Goal: Ask a question

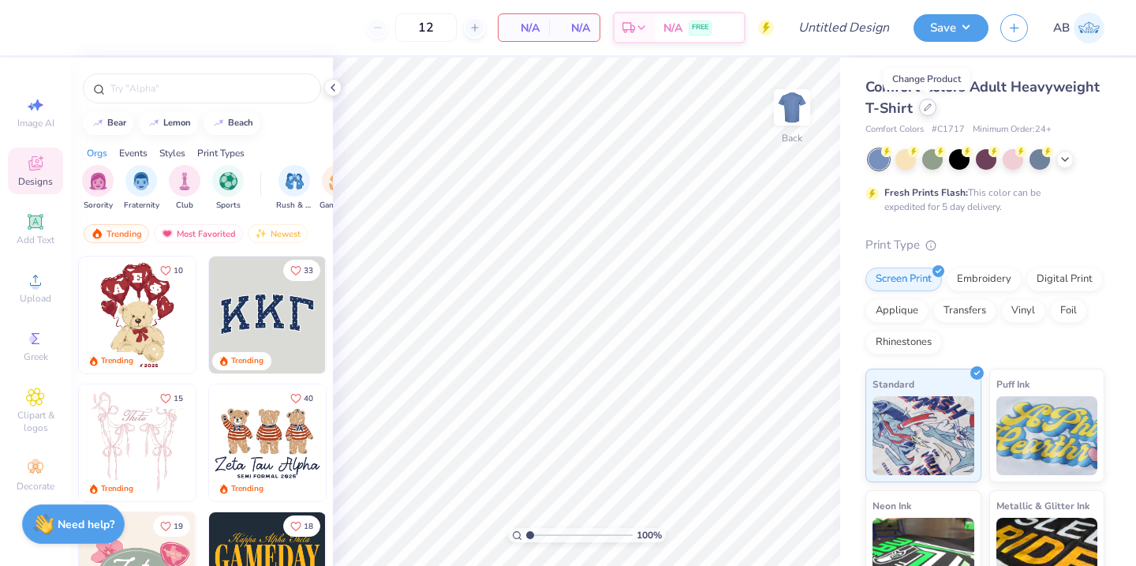
click at [928, 111] on div at bounding box center [927, 107] width 17 height 17
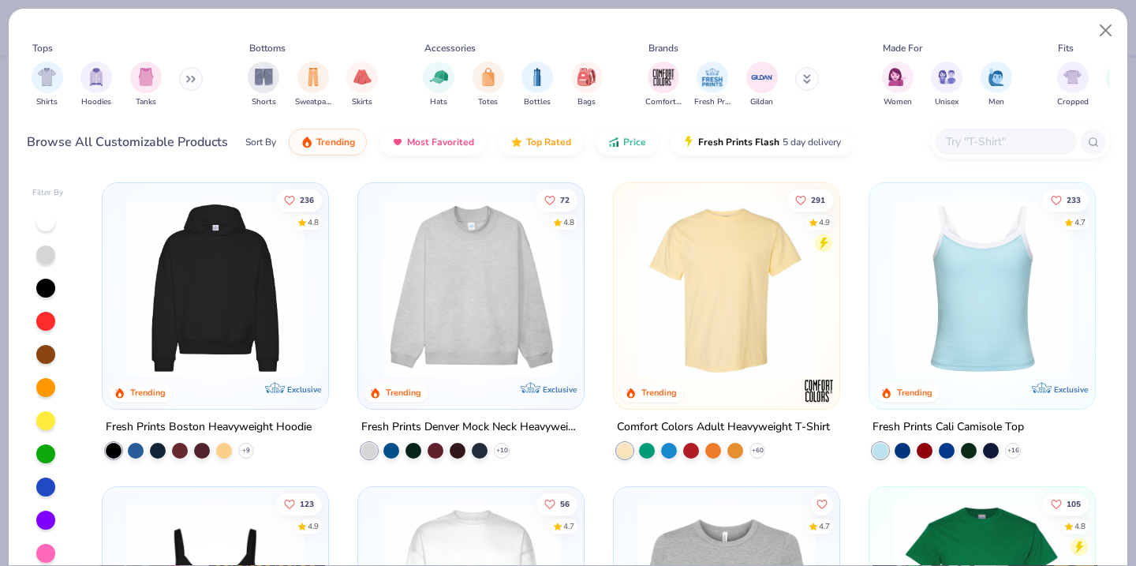
click at [982, 140] on input "text" at bounding box center [1004, 142] width 121 height 18
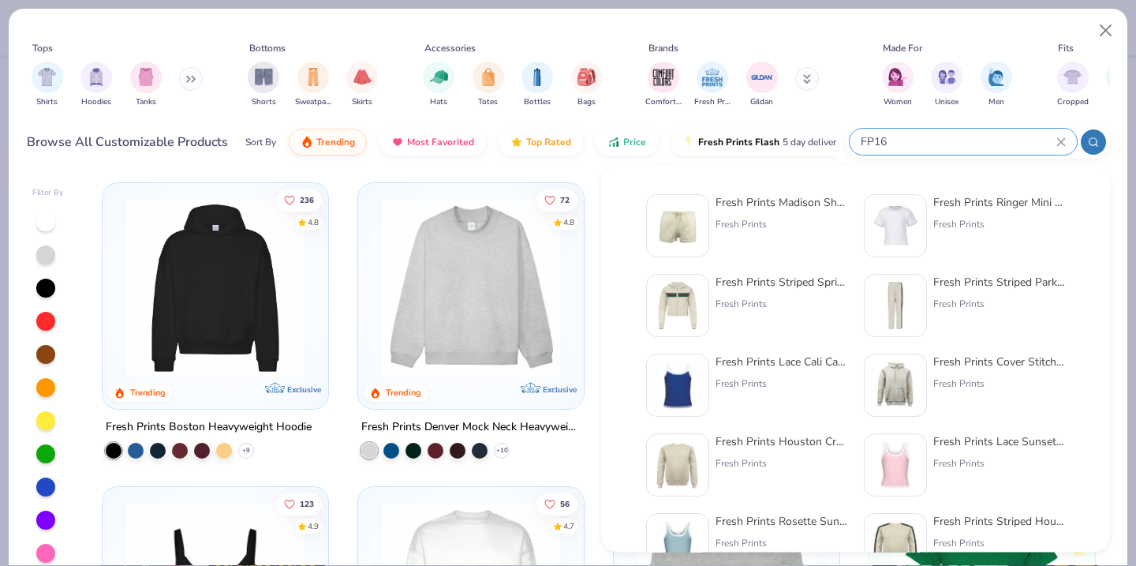
type input "FP16"
click at [795, 203] on div "Fresh Prints Madison Shorts" at bounding box center [781, 202] width 133 height 17
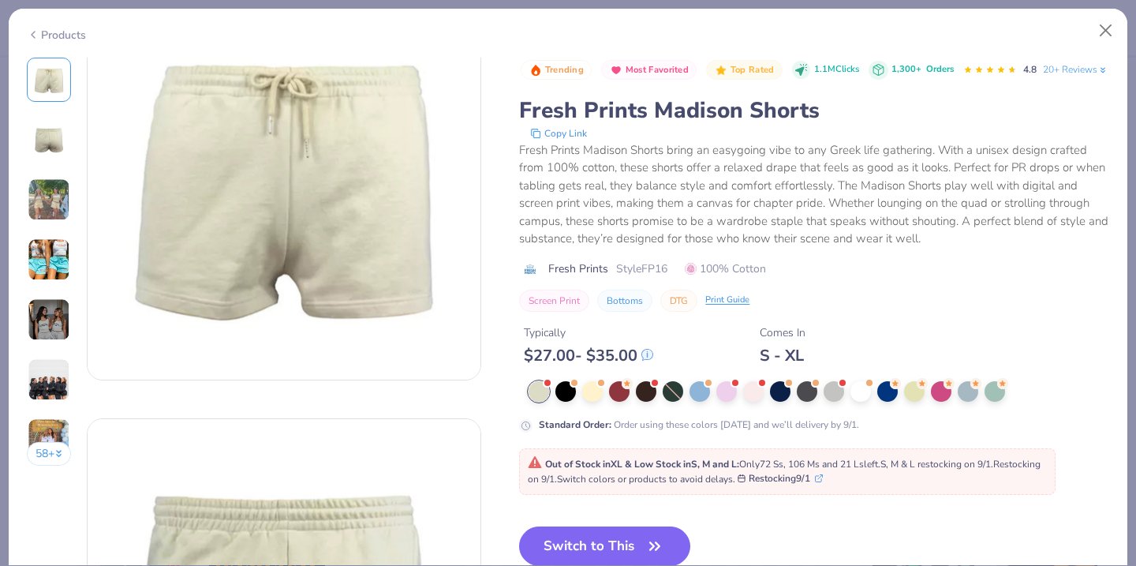
scroll to position [84, 0]
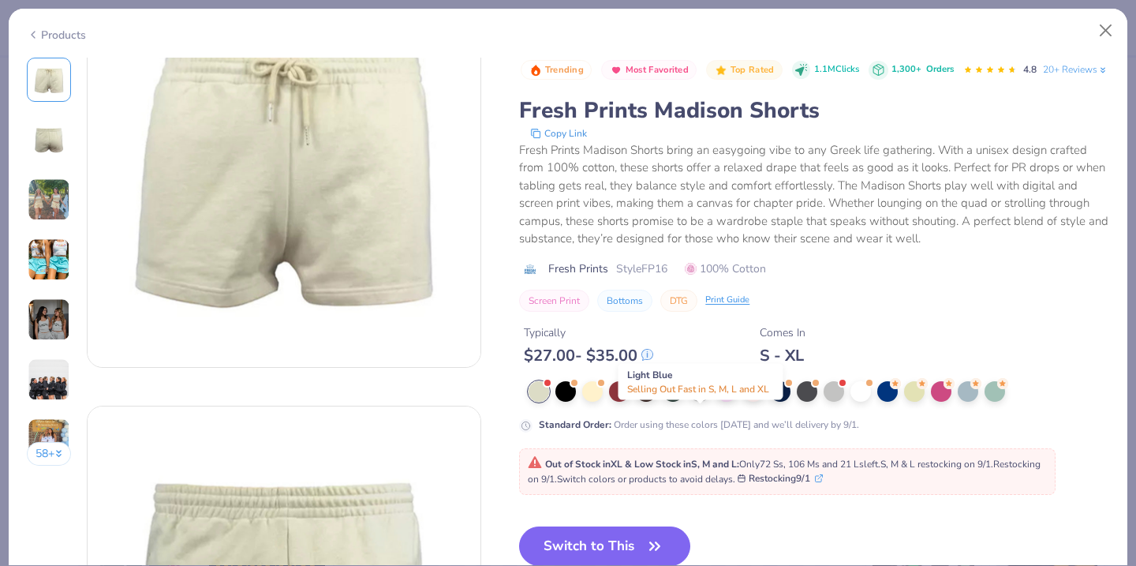
click at [698, 400] on div at bounding box center [699, 389] width 21 height 21
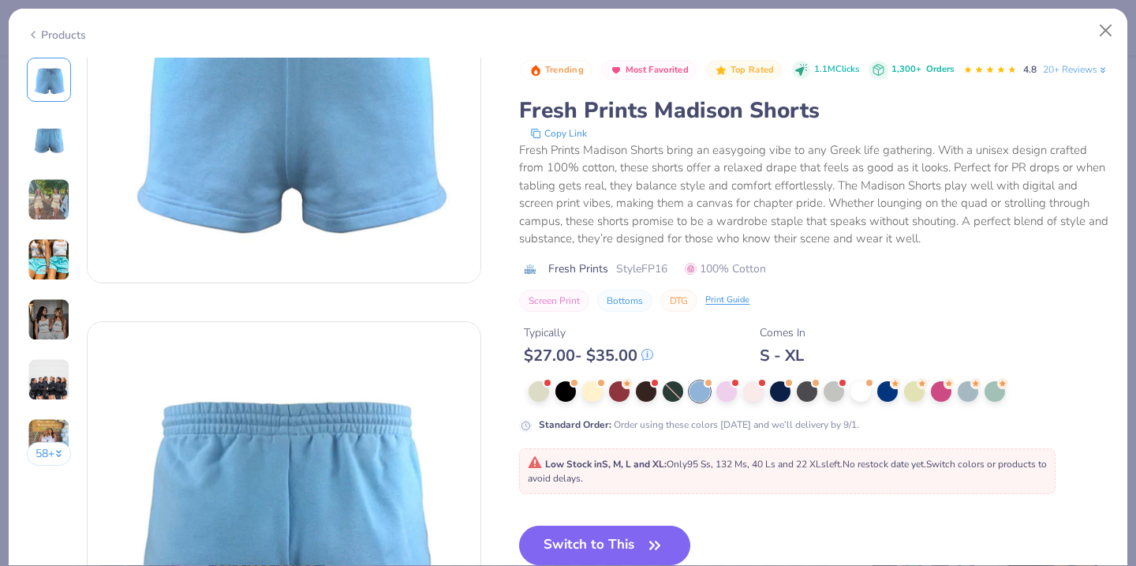
scroll to position [121, 0]
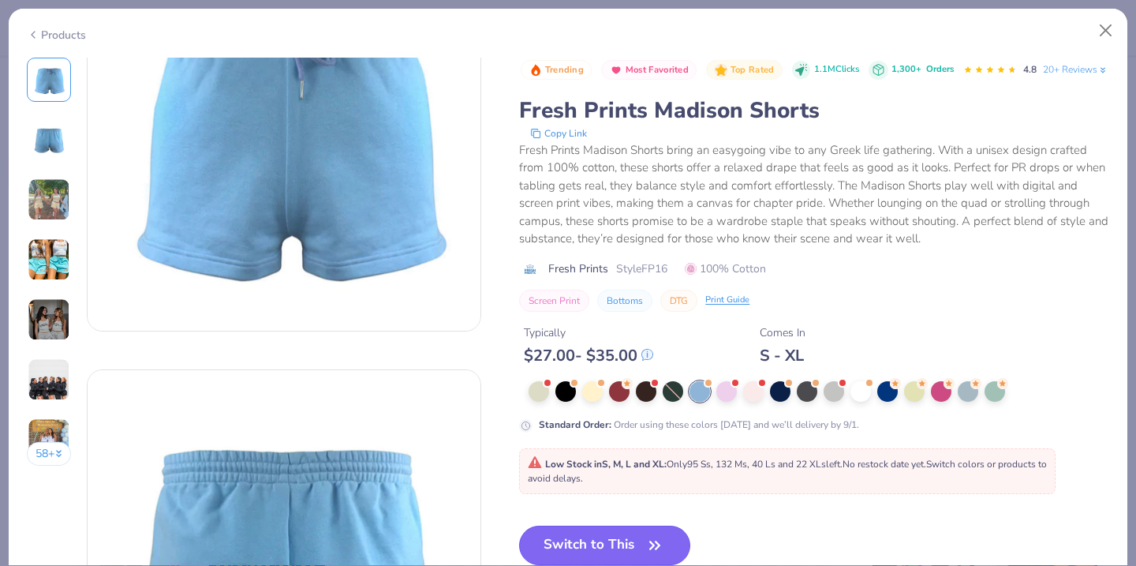
click at [633, 558] on button "Switch to This" at bounding box center [604, 544] width 171 height 39
type textarea "x"
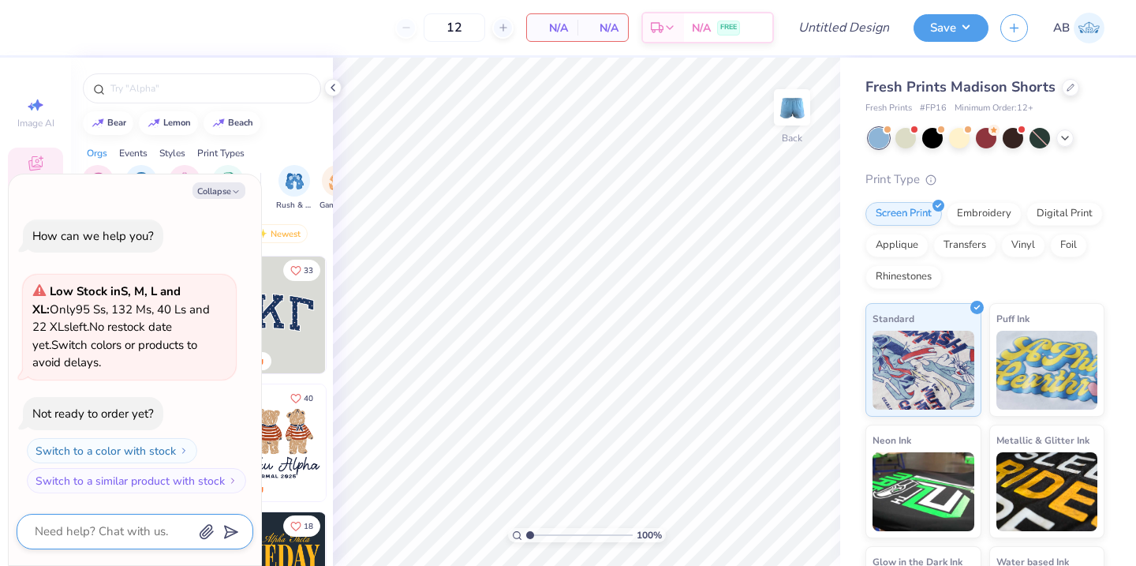
click at [92, 532] on textarea at bounding box center [113, 531] width 160 height 21
type textarea "D"
type textarea "x"
type textarea "Do"
type textarea "x"
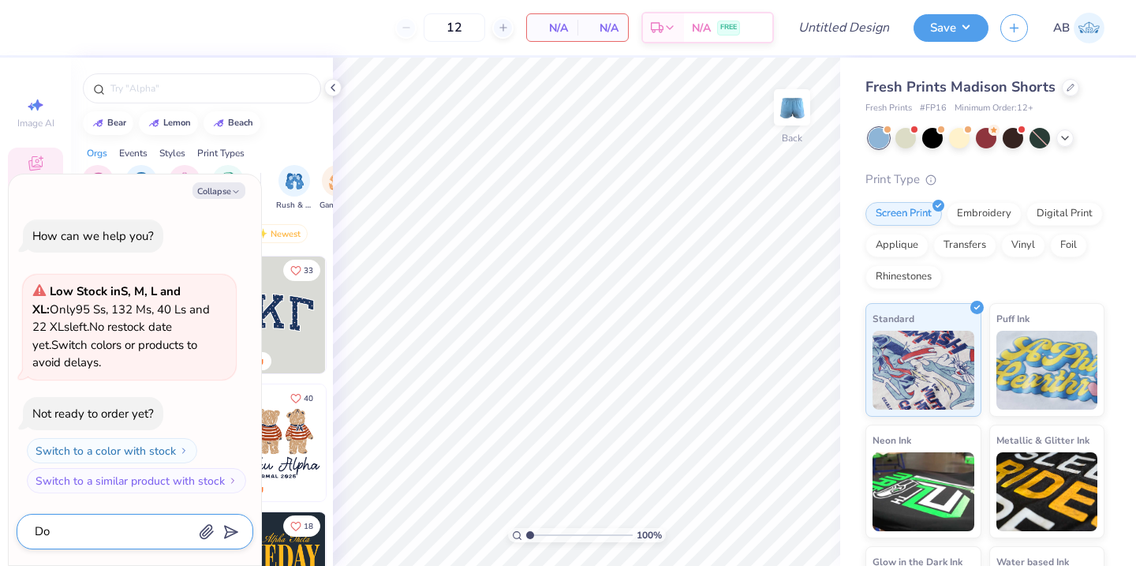
type textarea "Do"
type textarea "x"
type textarea "Do t"
type textarea "x"
type textarea "Do th"
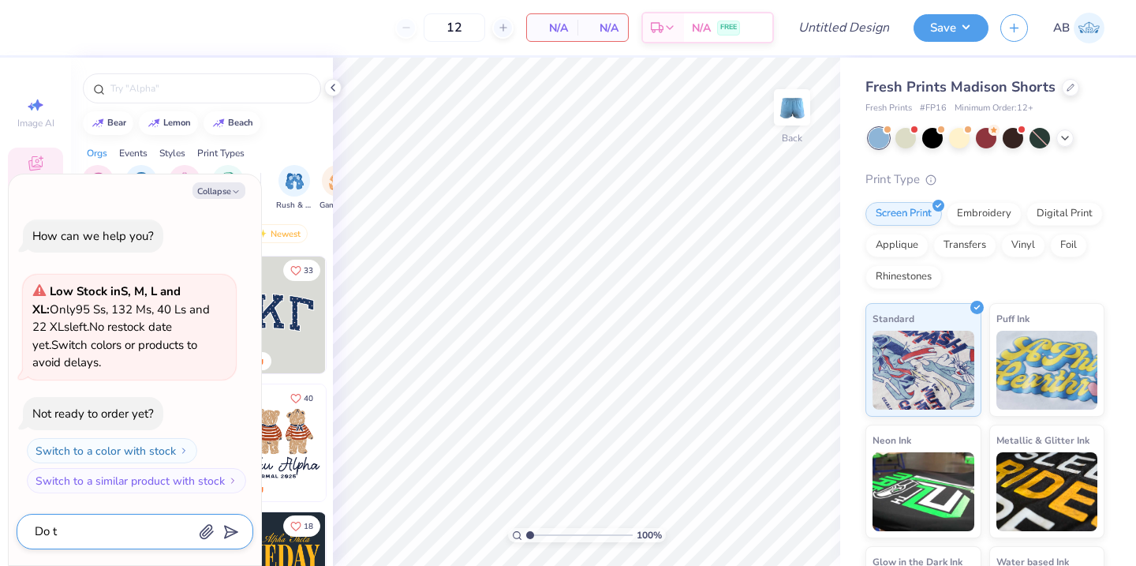
type textarea "x"
type textarea "Do the"
type textarea "x"
type textarea "Do the"
type textarea "x"
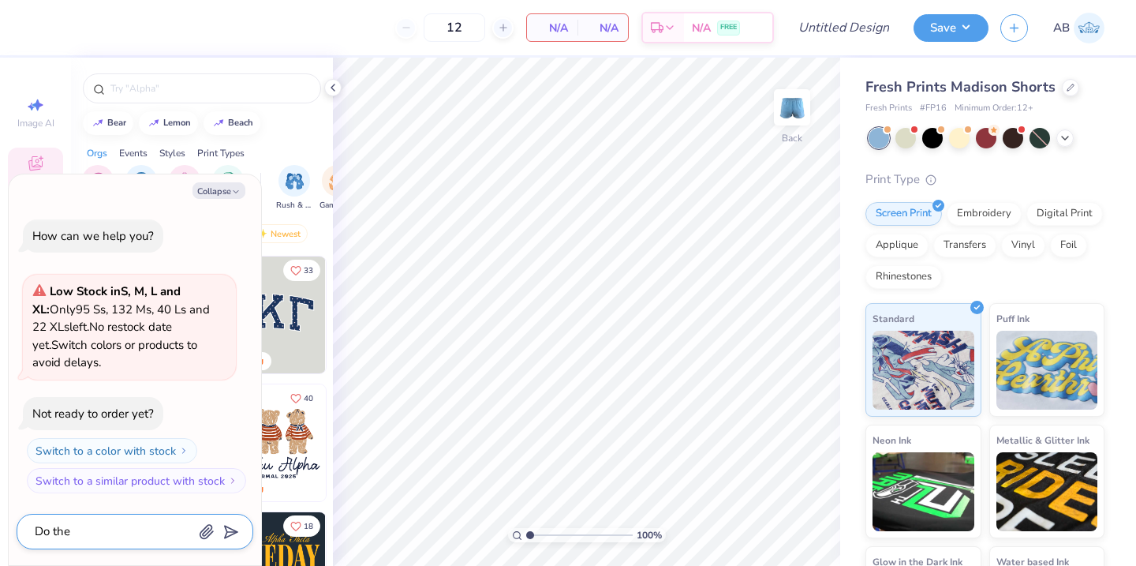
type textarea "Do the m"
type textarea "x"
type textarea "Do the ms"
type textarea "x"
type textarea "Do the m"
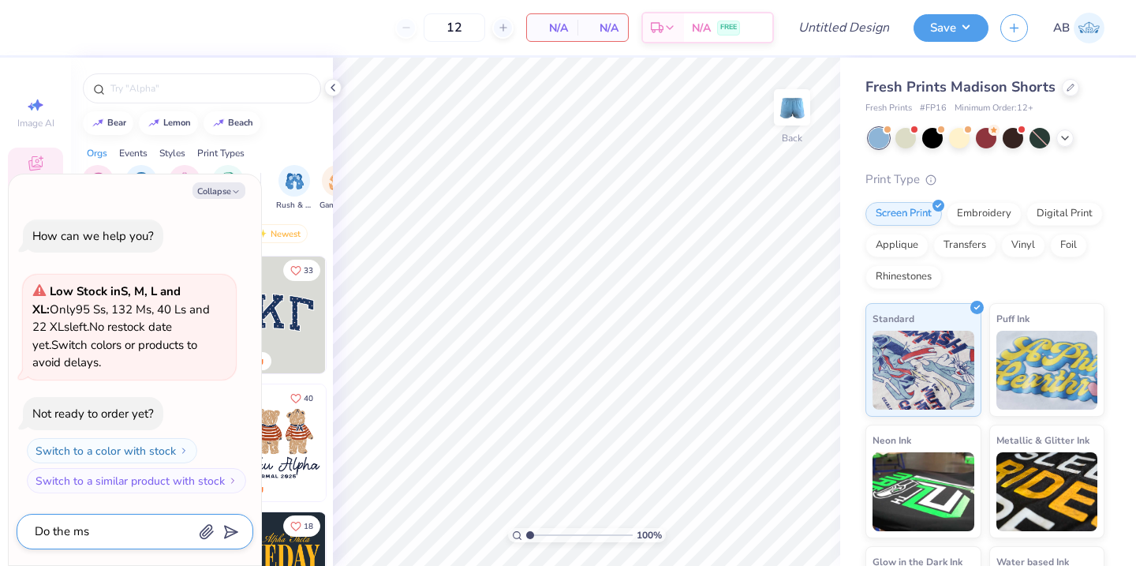
type textarea "x"
type textarea "Do the ma"
type textarea "x"
type textarea "Do the mad"
type textarea "x"
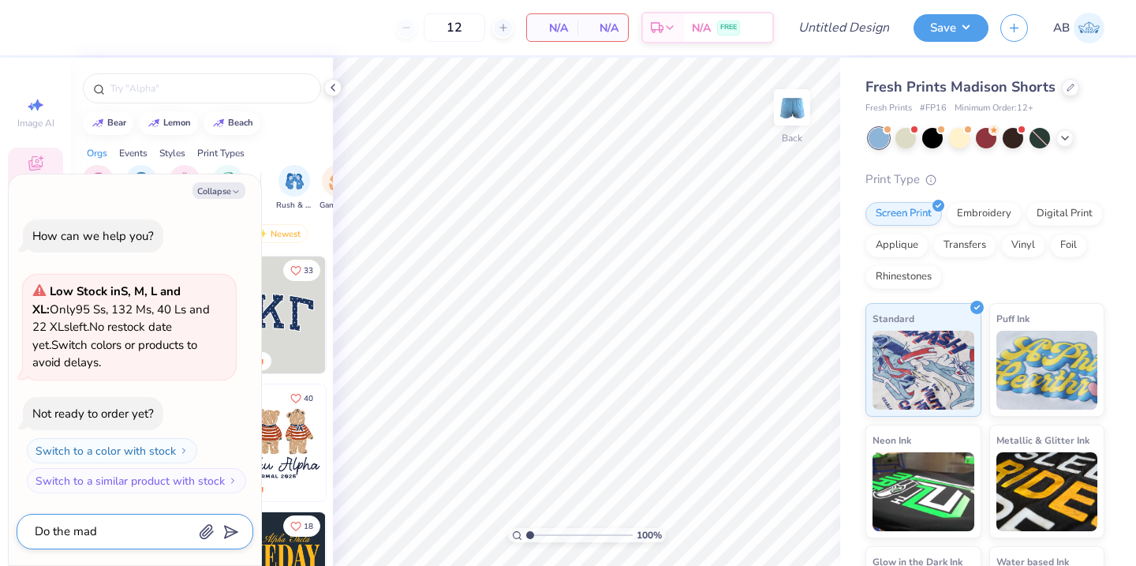
type textarea "Do the madi"
type textarea "x"
type textarea "Do the madis"
type textarea "x"
type textarea "Do the madiso"
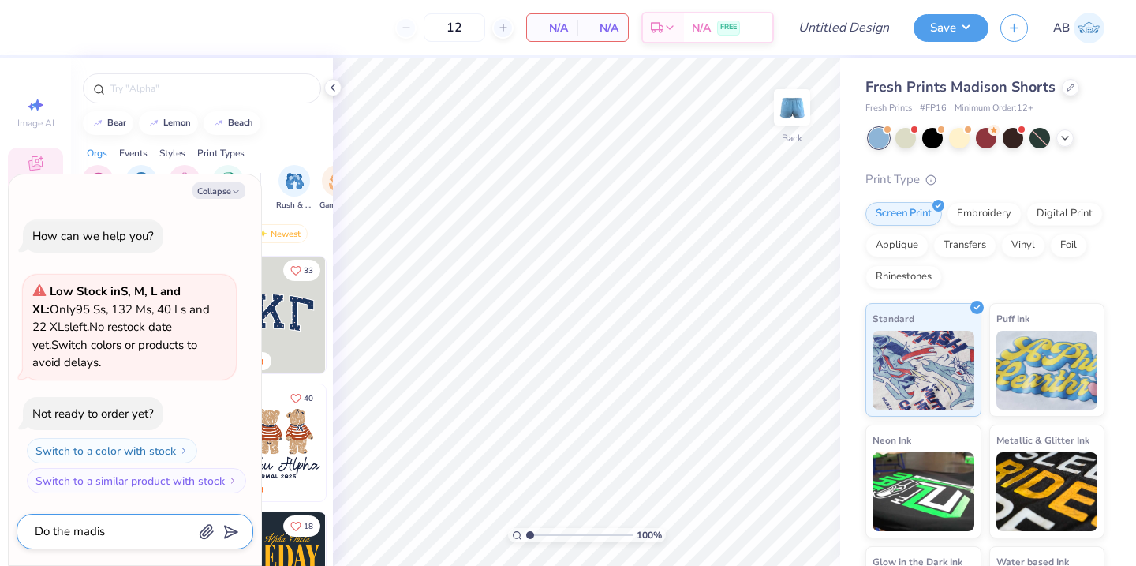
type textarea "x"
type textarea "Do the madison"
type textarea "x"
type textarea "Do the madison"
type textarea "x"
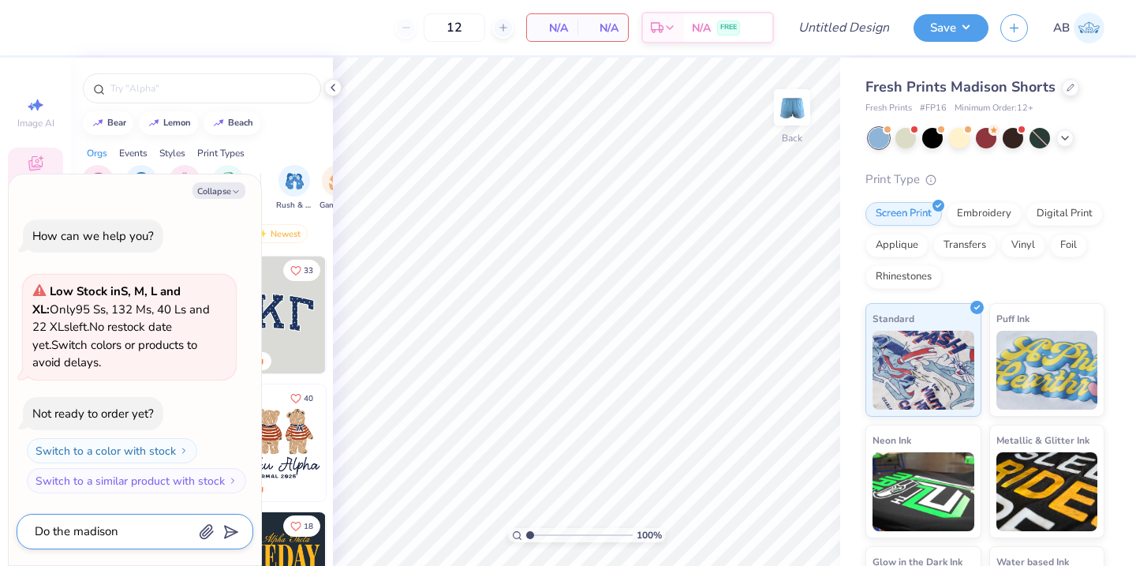
type textarea "Do the madison s"
type textarea "x"
type textarea "Do the madison sh"
type textarea "x"
type textarea "Do the madison sho"
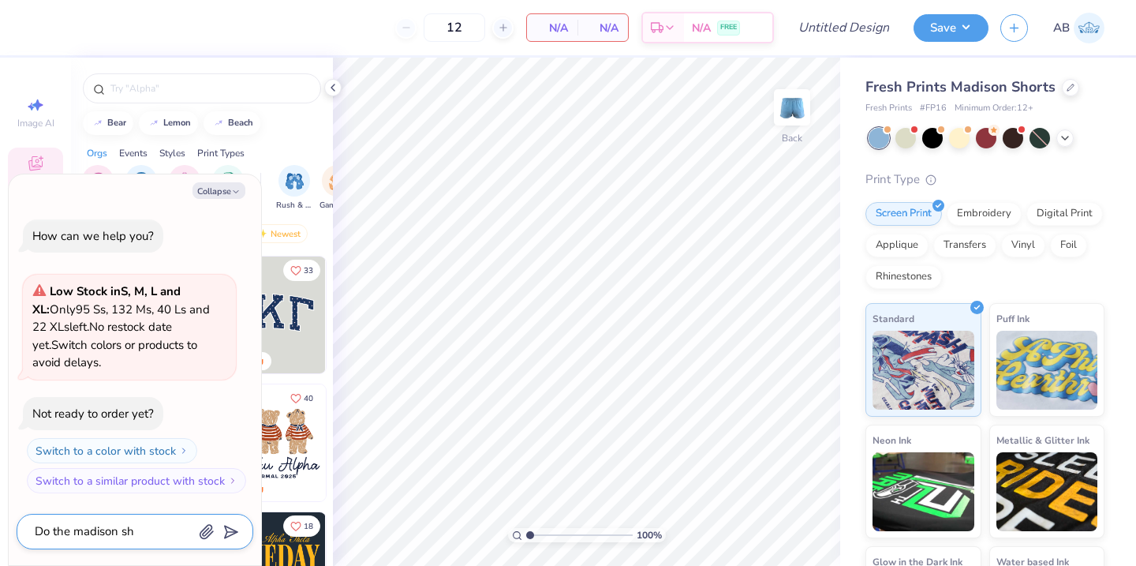
type textarea "x"
type textarea "Do the madison shor"
type textarea "x"
type textarea "Do the madison short"
type textarea "x"
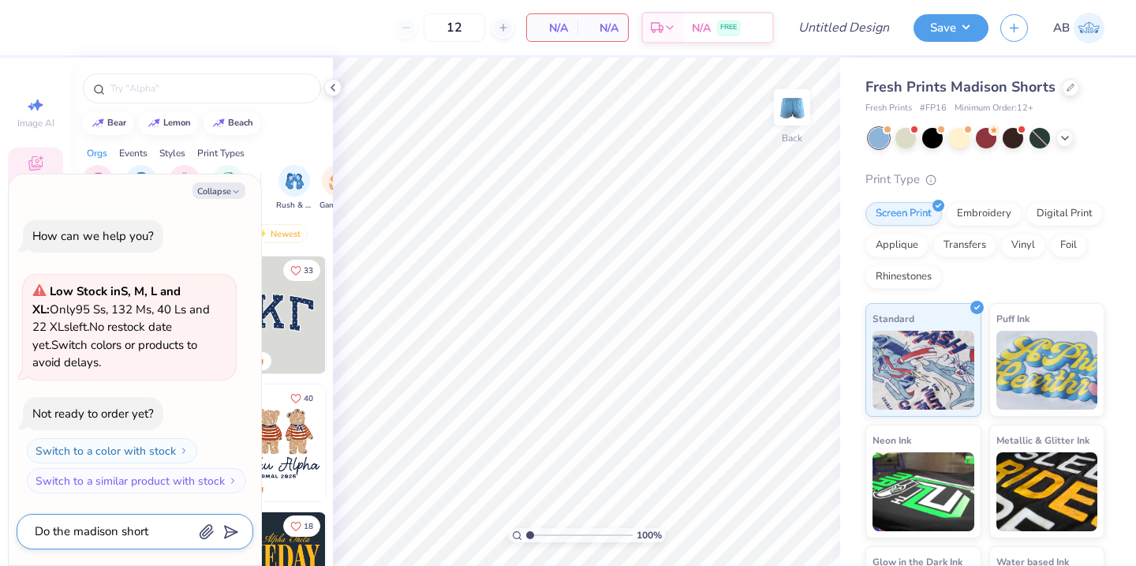
type textarea "Do the madison shorts"
type textarea "x"
type textarea "Do the madison shorts"
type textarea "x"
type textarea "Do the madison shorts h"
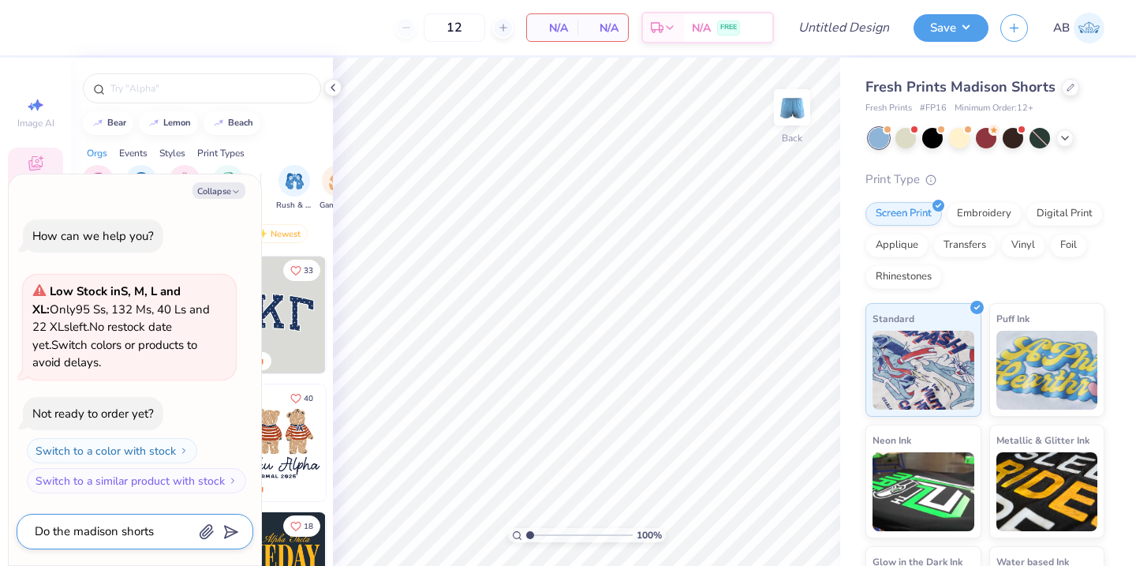
type textarea "x"
type textarea "Do the madison shorts ha"
type textarea "x"
type textarea "Do the madison shorts hav"
type textarea "x"
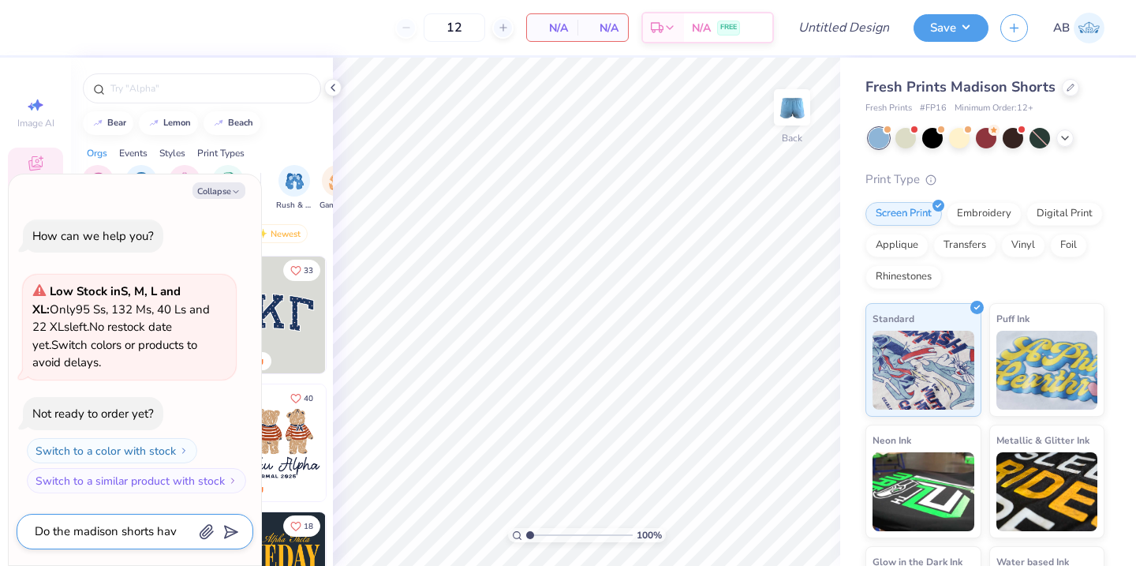
type textarea "Do the madison shorts have"
type textarea "x"
type textarea "Do the madison shorts have"
type textarea "x"
type textarea "Do the madison shorts have p"
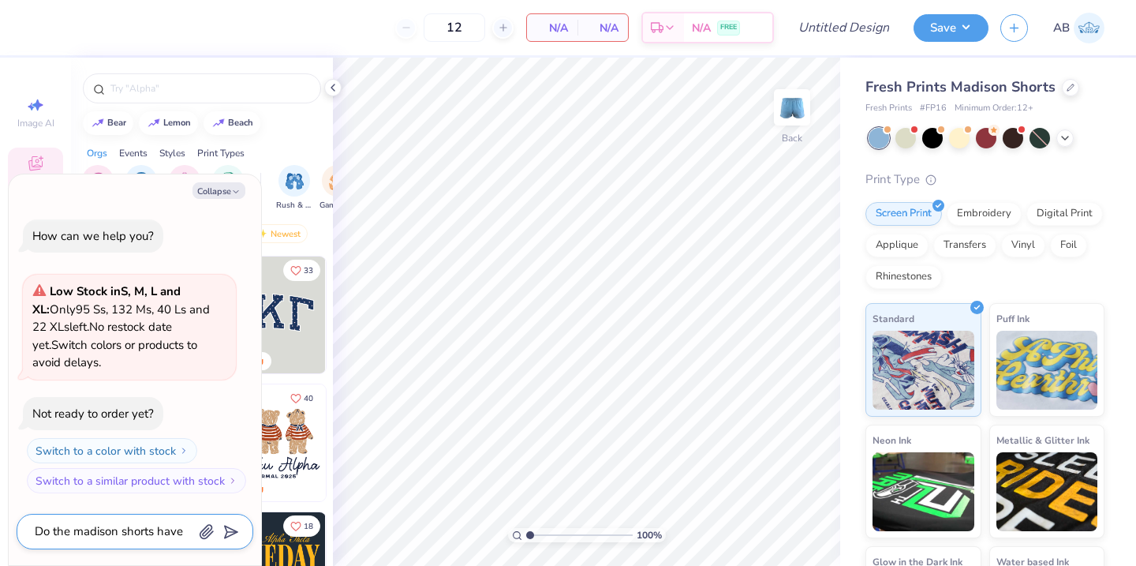
type textarea "x"
type textarea "Do the madison shorts have po"
type textarea "x"
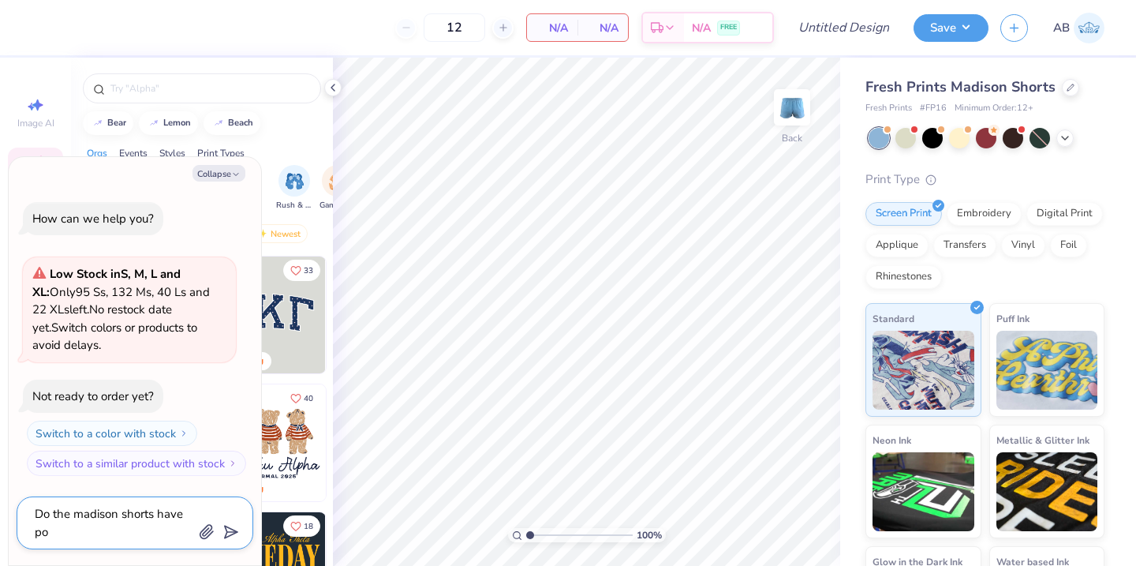
type textarea "Do the madison shorts have pos"
type textarea "x"
type textarea "Do the madison shorts have posk"
type textarea "x"
type textarea "Do the madison shorts have poskc"
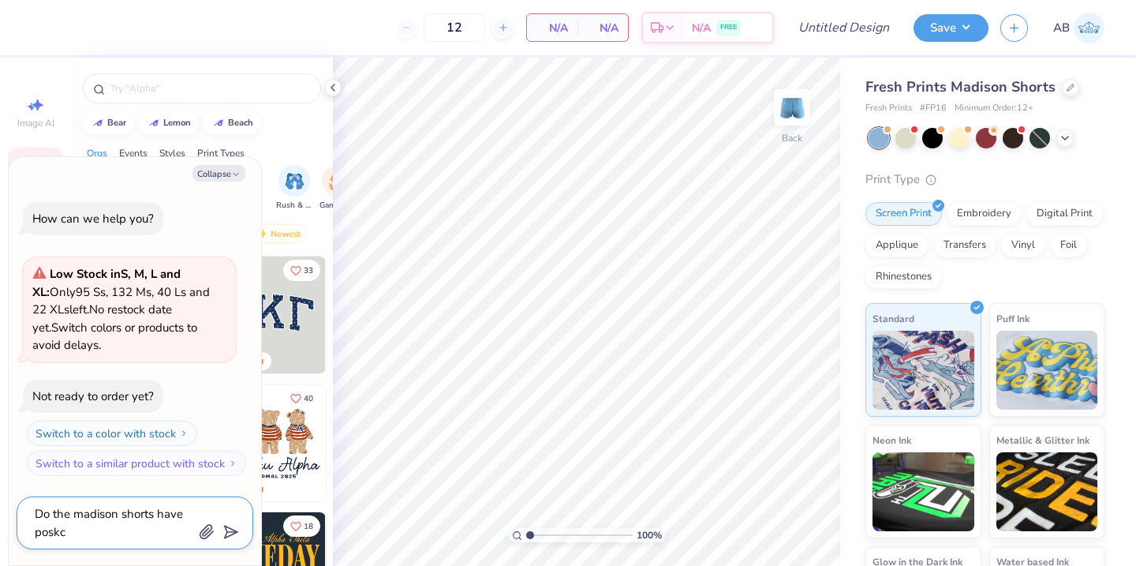
type textarea "x"
type textarea "Do the madison shorts have posk"
type textarea "x"
type textarea "Do the madison shorts have pos"
type textarea "x"
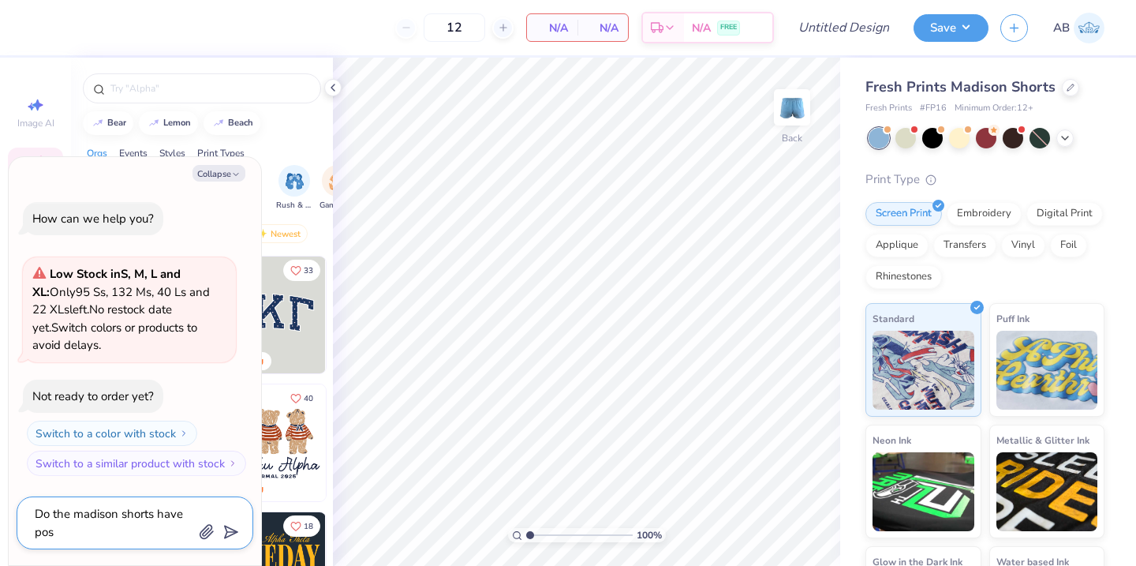
type textarea "Do the madison shorts have po"
type textarea "x"
type textarea "Do the madison shorts have pok"
type textarea "x"
type textarea "Do the madison shorts have po"
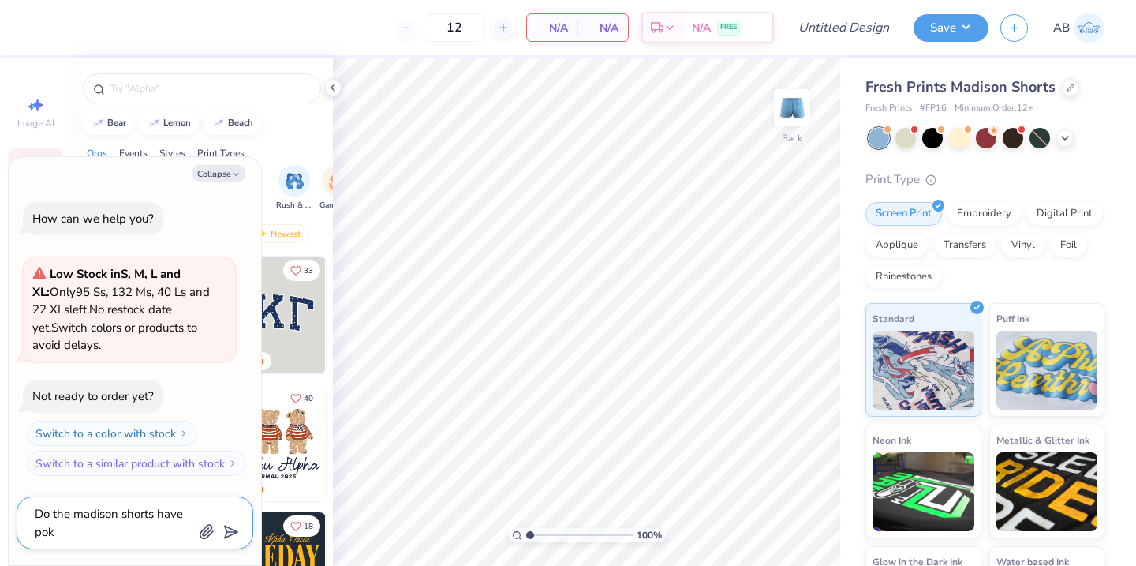
type textarea "x"
type textarea "Do the madison shorts have poc"
type textarea "x"
type textarea "Do the madison shorts have pock"
type textarea "x"
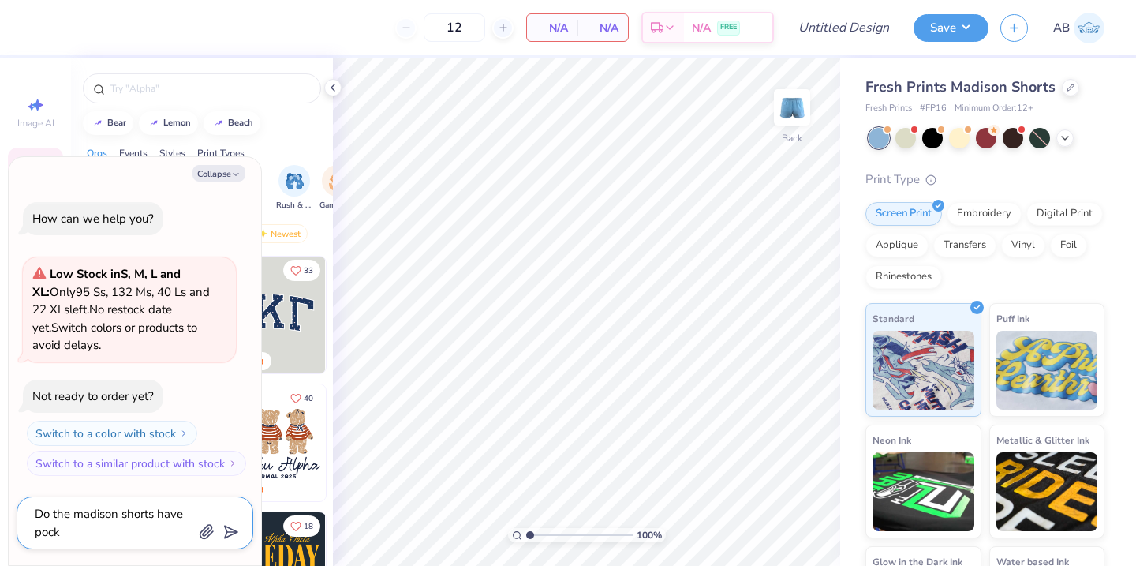
type textarea "Do the madison shorts have pocke"
type textarea "x"
type textarea "Do the madison shorts have pocket"
type textarea "x"
type textarea "Do the madison shorts have pockets"
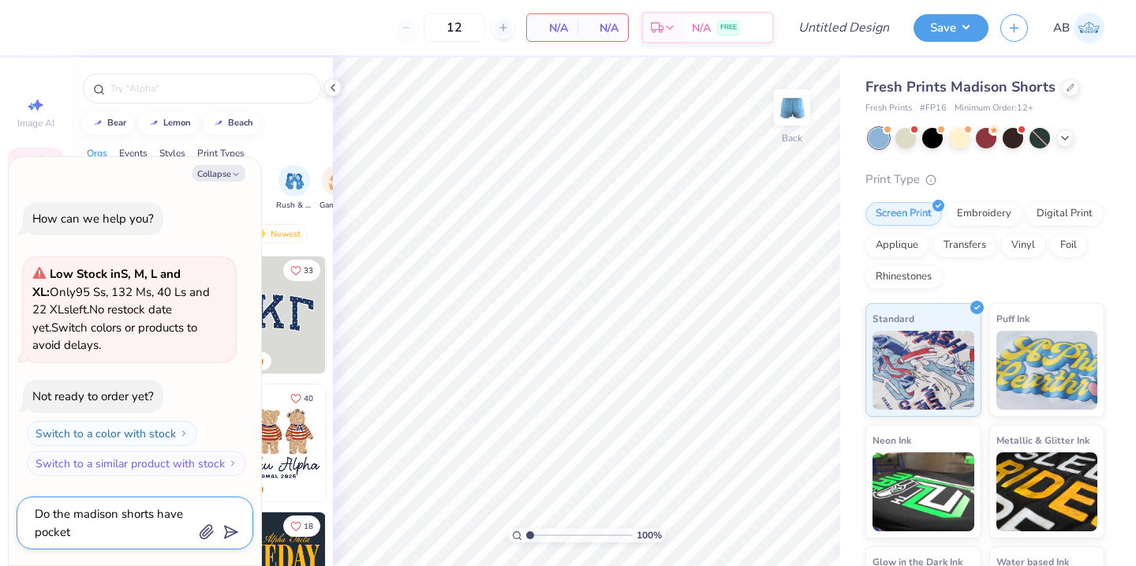
type textarea "x"
type textarea "Do the madison shorts have pockets"
type textarea "x"
type textarea "Do the madison shorts have pockets"
type textarea "x"
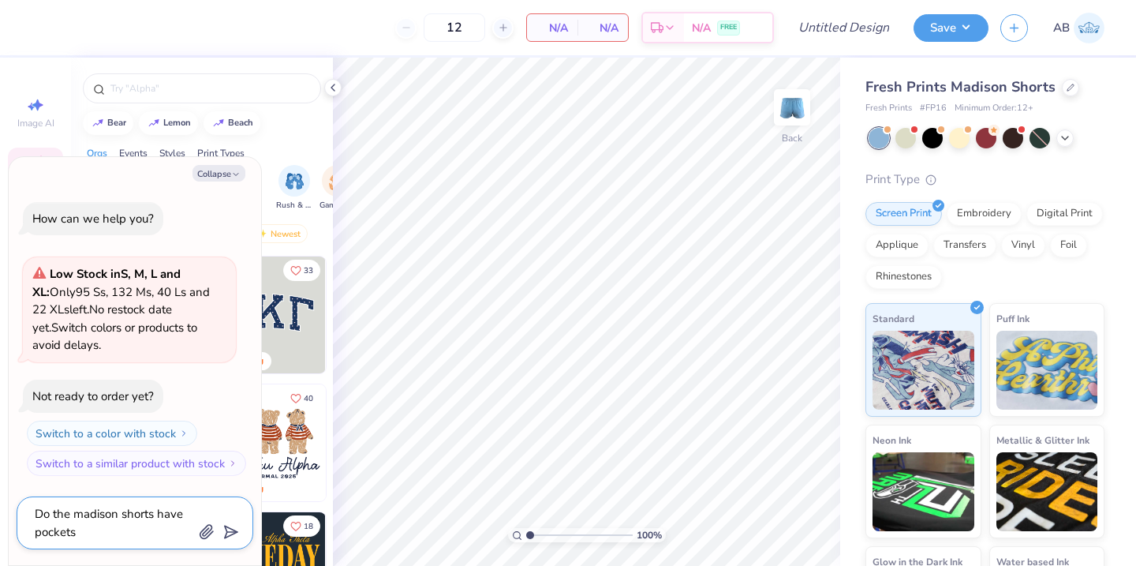
type textarea "Do the madison shorts have pockets?"
type textarea "x"
type textarea "Do the madison shorts have pockets?"
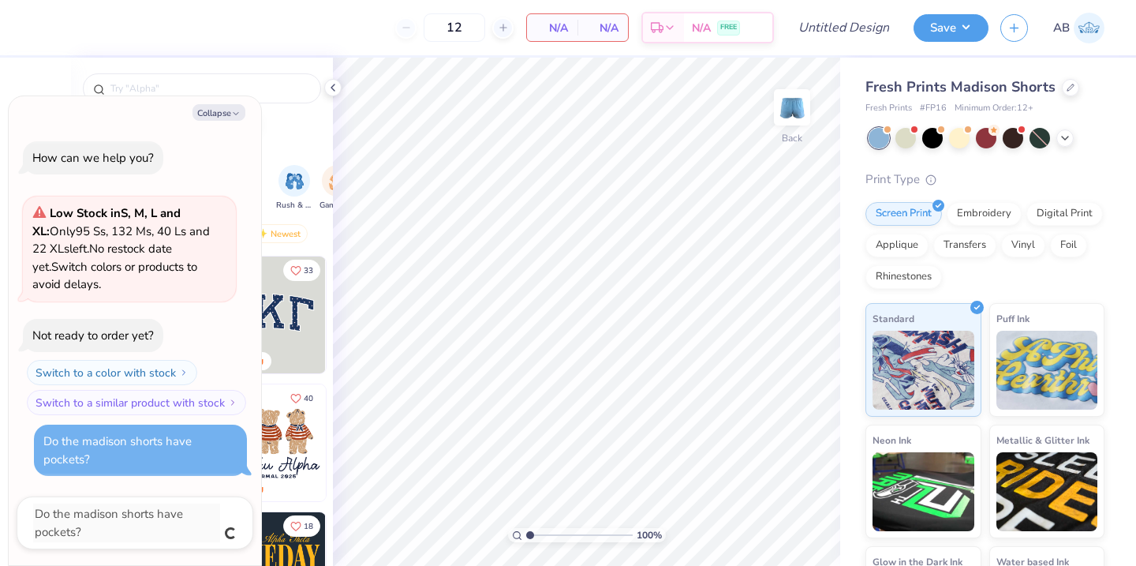
type textarea "x"
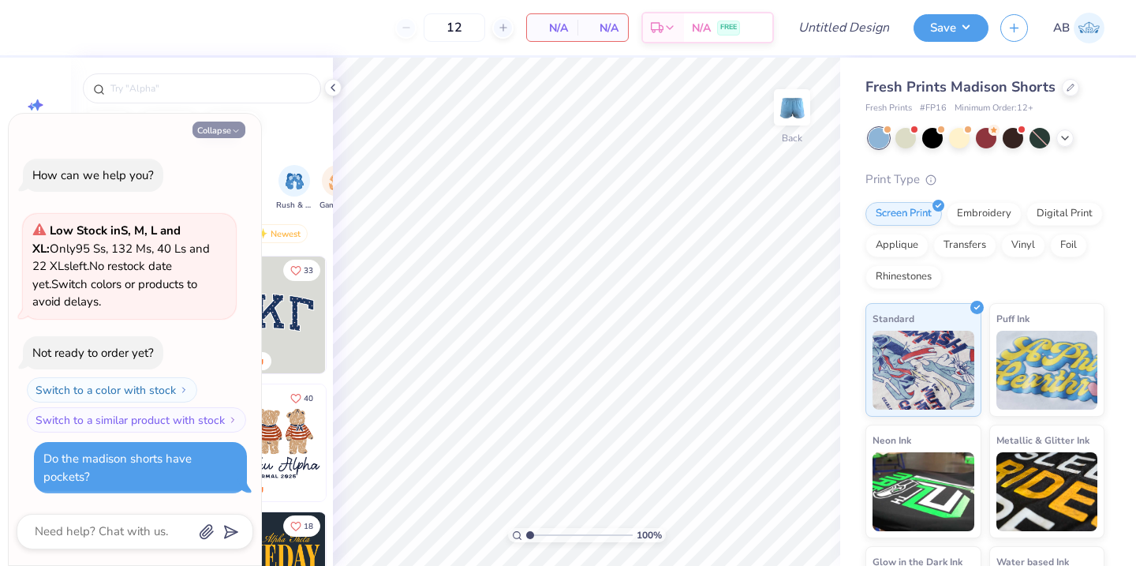
click at [233, 128] on icon "button" at bounding box center [235, 130] width 9 height 9
type textarea "x"
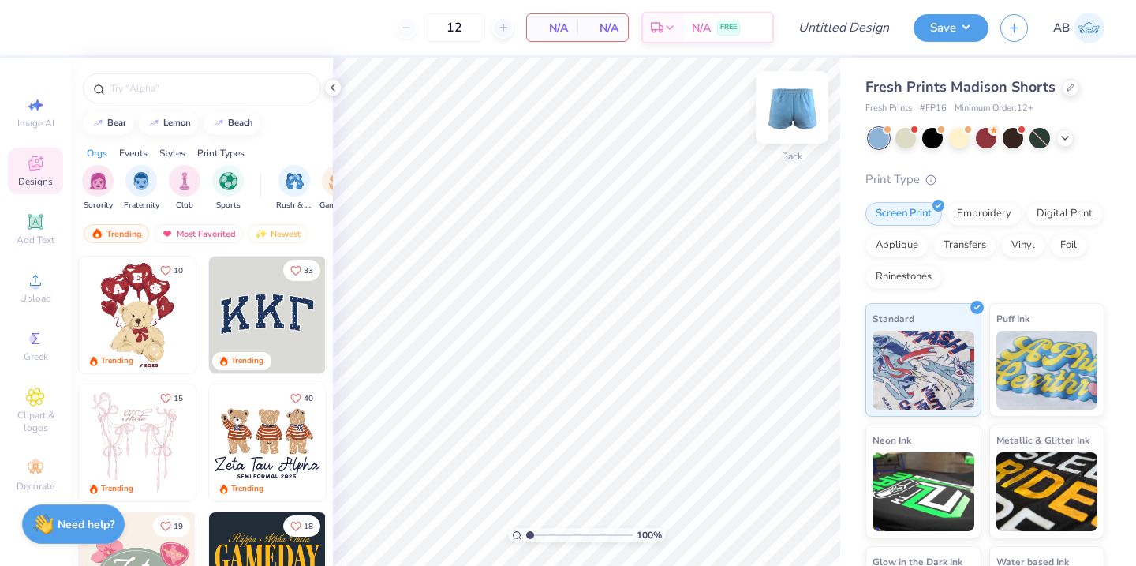
click at [792, 111] on img at bounding box center [791, 107] width 63 height 63
click at [792, 111] on img at bounding box center [792, 107] width 32 height 32
click at [792, 113] on img at bounding box center [791, 107] width 63 height 63
click at [792, 113] on img at bounding box center [792, 107] width 32 height 32
